Goal: Task Accomplishment & Management: Use online tool/utility

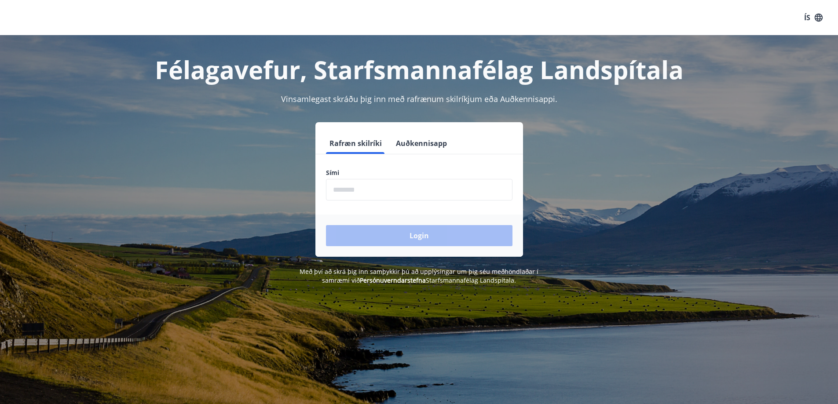
click at [413, 143] on button "Auðkennisapp" at bounding box center [422, 143] width 58 height 21
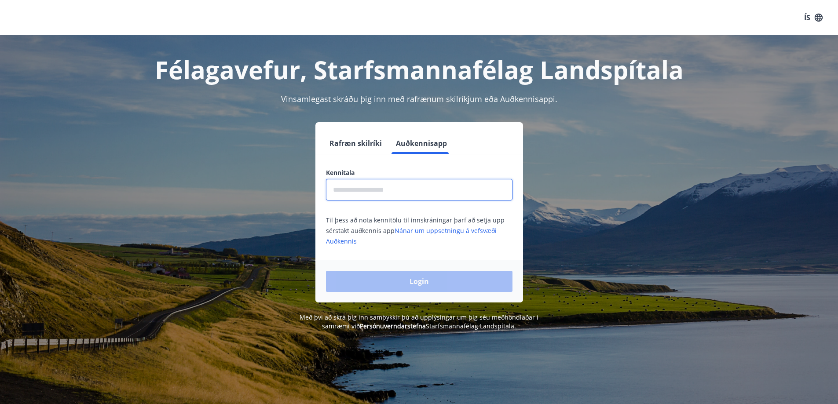
click at [372, 191] on input "text" at bounding box center [419, 190] width 187 height 22
type input "**********"
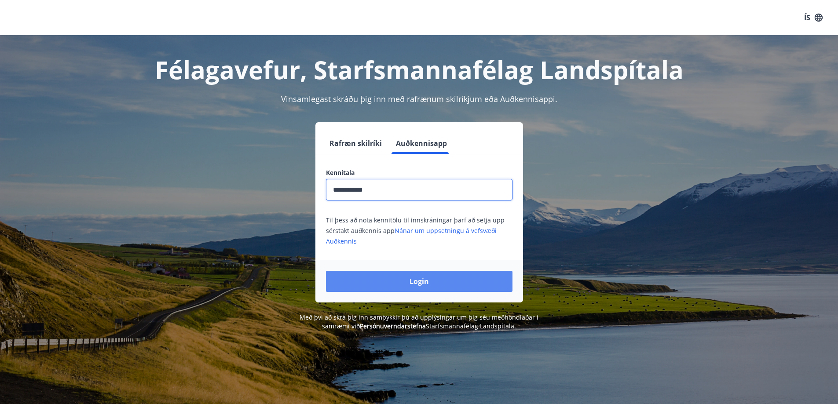
click at [442, 280] on button "Login" at bounding box center [419, 281] width 187 height 21
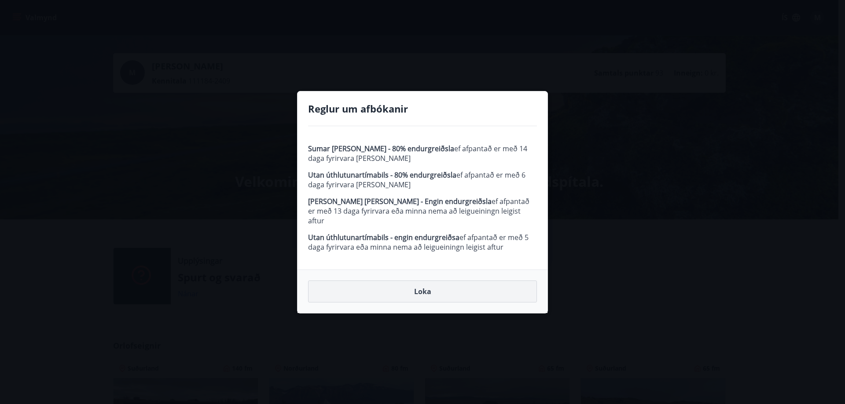
click at [428, 286] on button "Loka" at bounding box center [422, 292] width 229 height 22
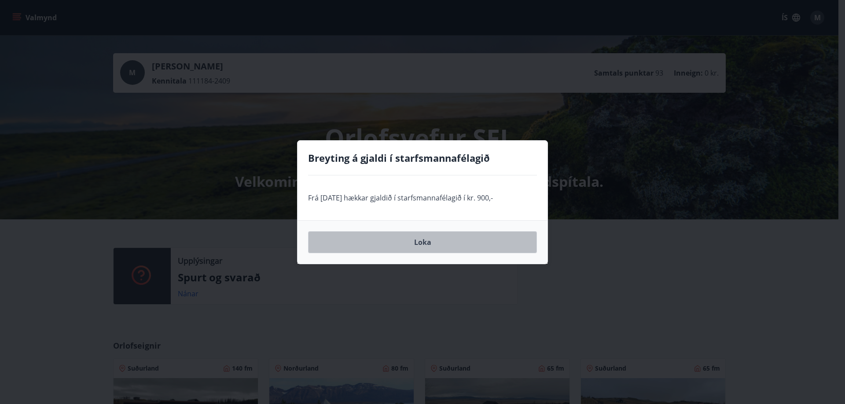
click at [422, 240] on button "Loka" at bounding box center [422, 242] width 229 height 22
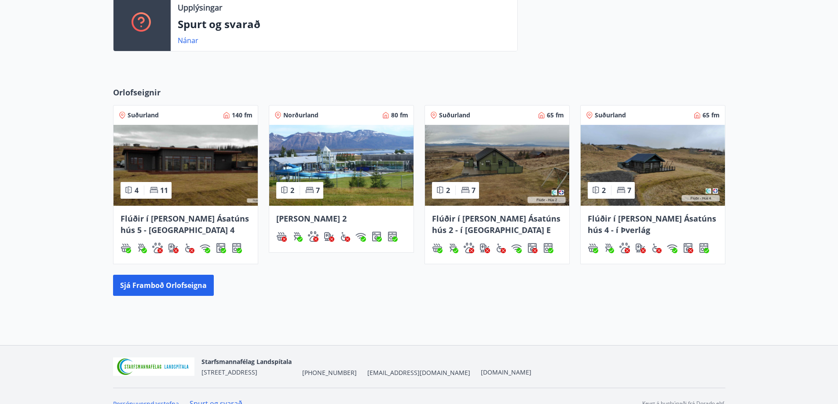
scroll to position [268, 0]
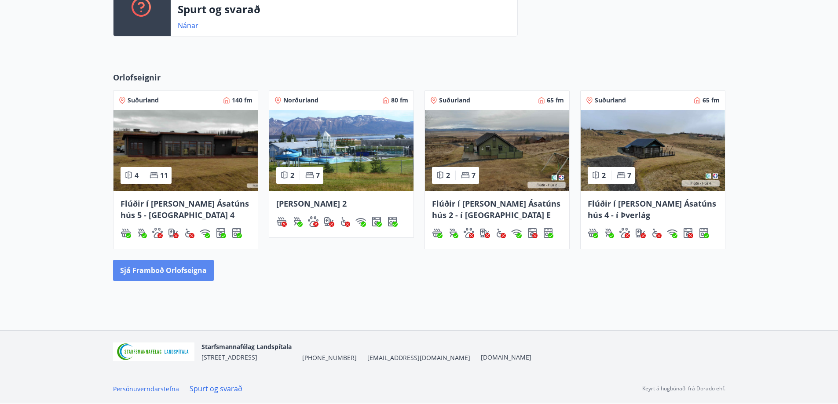
click at [165, 272] on button "Sjá framboð orlofseigna" at bounding box center [163, 270] width 101 height 21
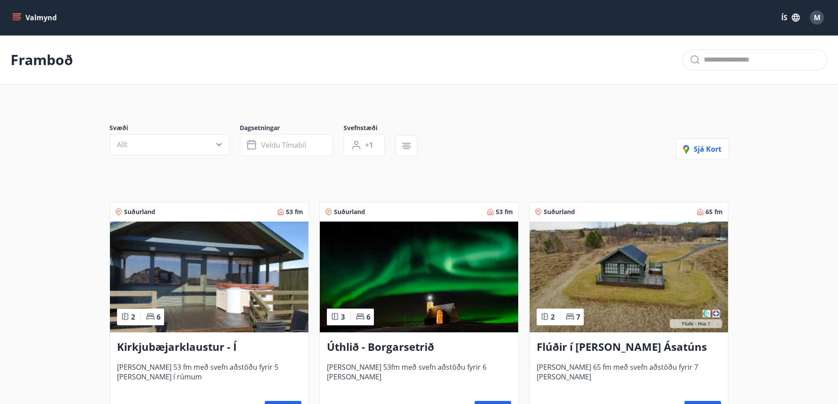
click at [17, 14] on icon "menu" at bounding box center [18, 14] width 10 height 1
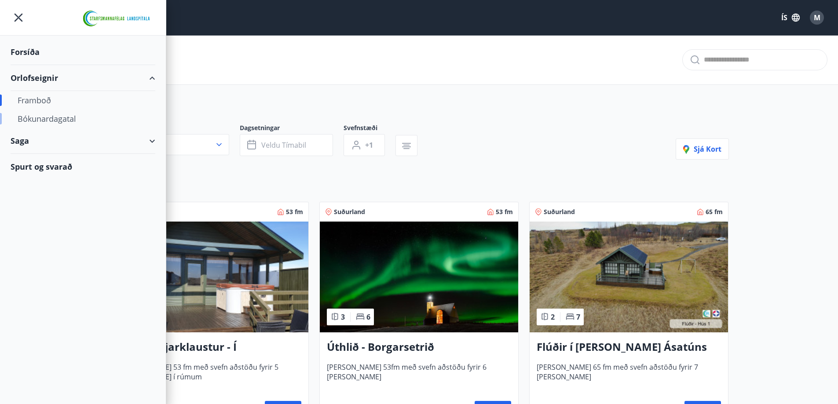
click at [49, 117] on div "Bókunardagatal" at bounding box center [83, 119] width 131 height 18
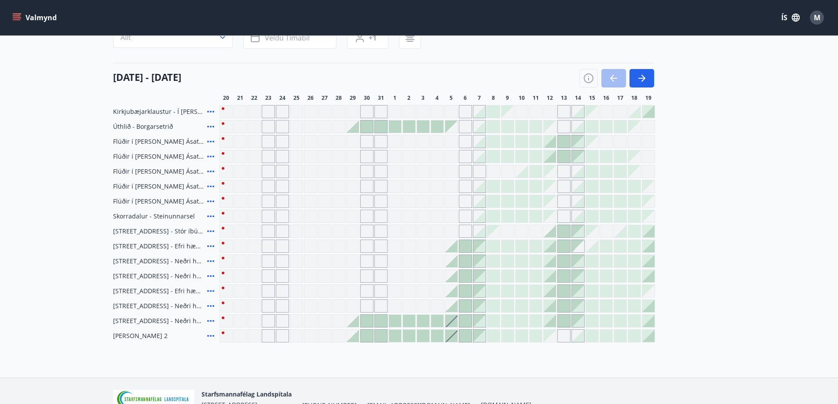
scroll to position [88, 0]
